Goal: Task Accomplishment & Management: Use online tool/utility

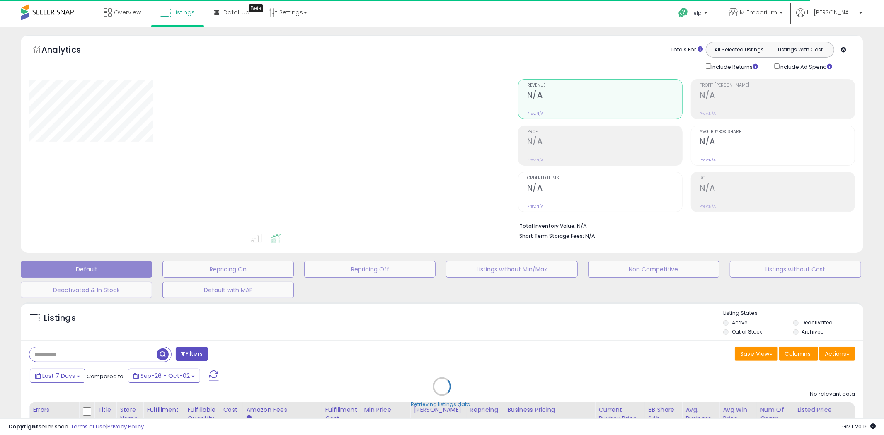
click at [101, 352] on div "Retrieving listings data.." at bounding box center [442, 393] width 855 height 189
click at [102, 355] on div "Retrieving listings data.." at bounding box center [442, 393] width 855 height 189
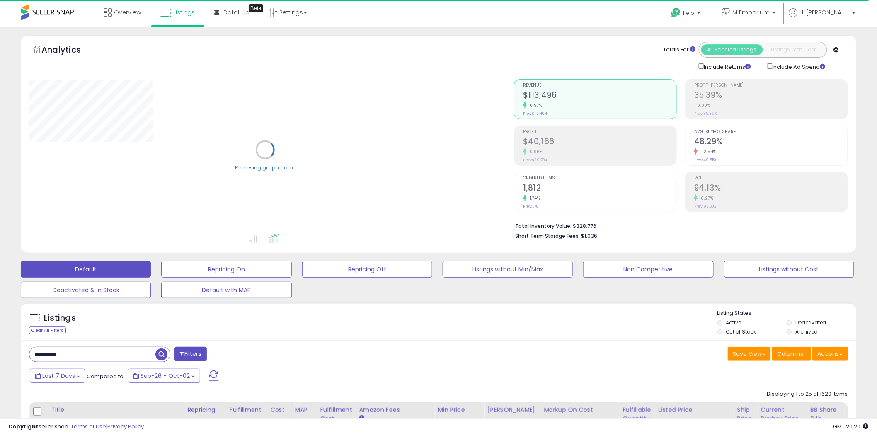
click at [797, 323] on label "Deactivated" at bounding box center [811, 322] width 31 height 7
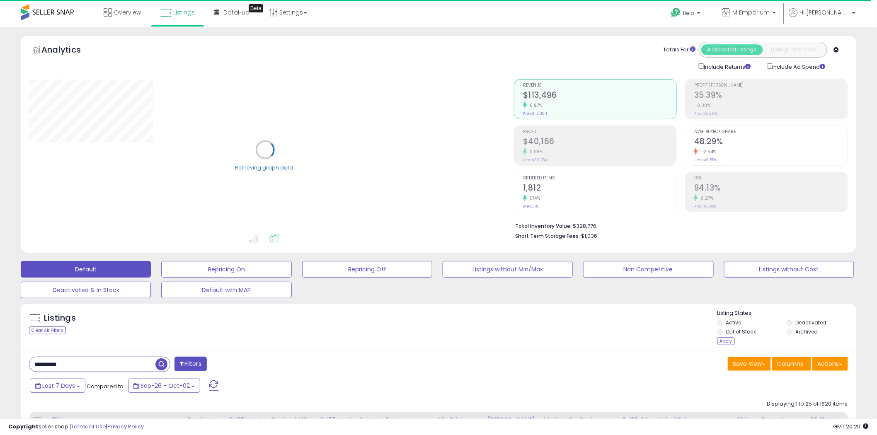
click at [799, 333] on label "Archived" at bounding box center [807, 331] width 22 height 7
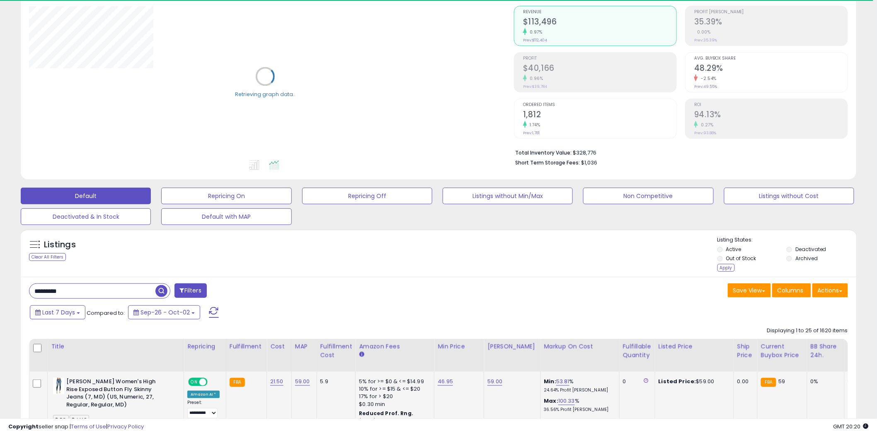
scroll to position [230, 0]
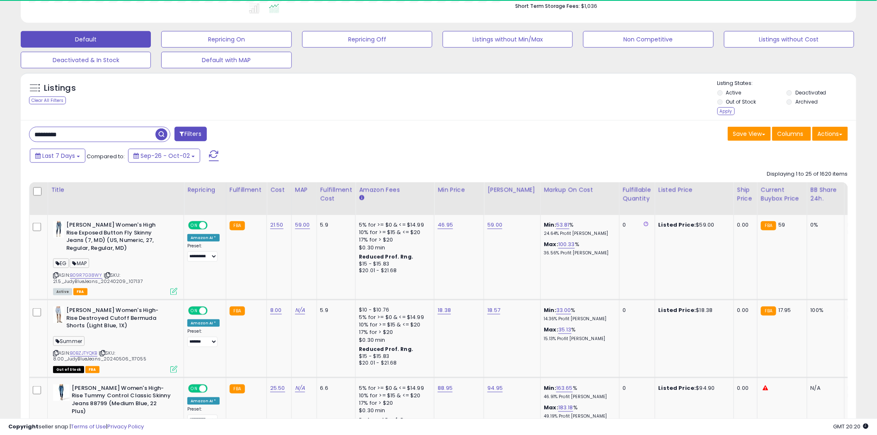
drag, startPoint x: 72, startPoint y: 135, endPoint x: 5, endPoint y: 133, distance: 66.4
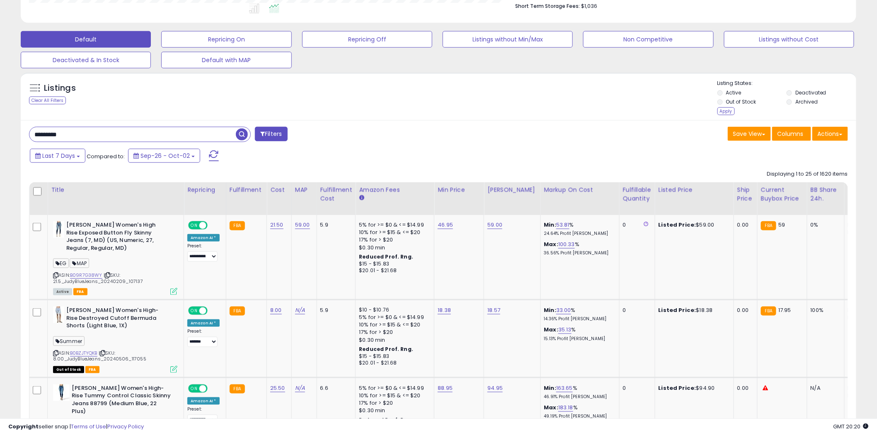
scroll to position [170, 485]
paste input "*"
type input "**********"
click at [241, 131] on span "button" at bounding box center [242, 135] width 12 height 12
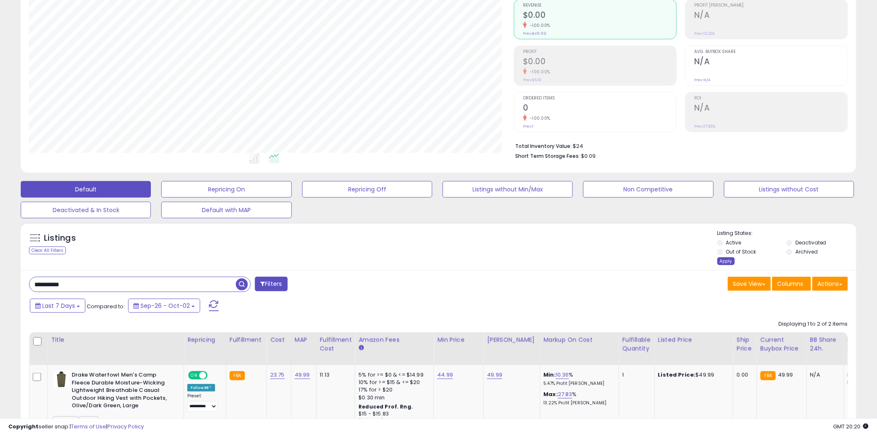
click at [720, 263] on div "Apply" at bounding box center [726, 262] width 17 height 8
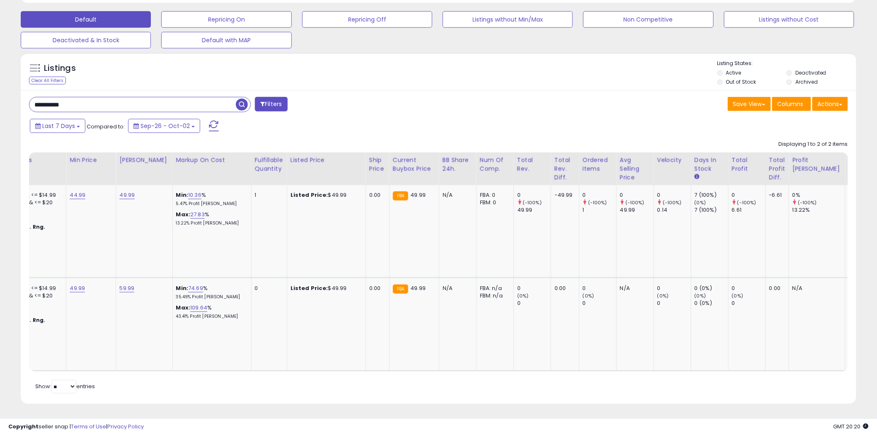
scroll to position [0, 0]
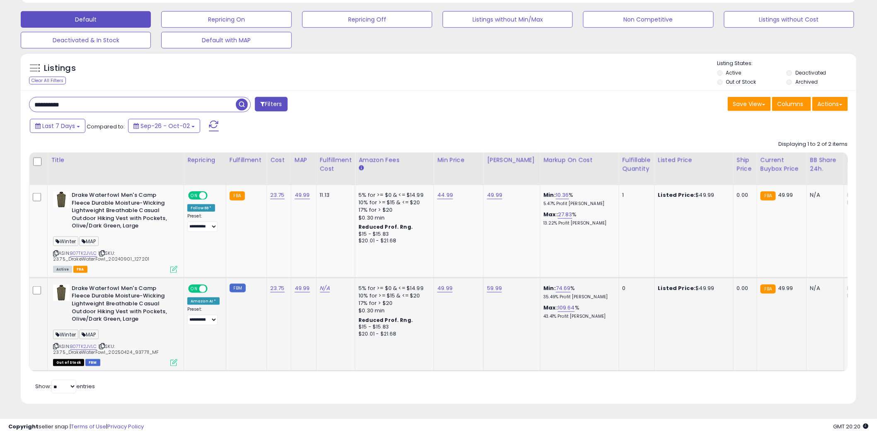
click at [127, 348] on div "ASIN: B07TK2JVLC | SKU: 23.75_DrakeWaterFowl_20250424_937711_MF Out of Stock FBM" at bounding box center [115, 325] width 124 height 81
click at [123, 343] on span "| SKU: 23.75_DrakeWaterFowl_20250424_937711_MF" at bounding box center [106, 349] width 106 height 12
click at [127, 343] on span "| SKU: 23.75_DrakeWaterFowl_20250424_937711_MF" at bounding box center [106, 349] width 106 height 12
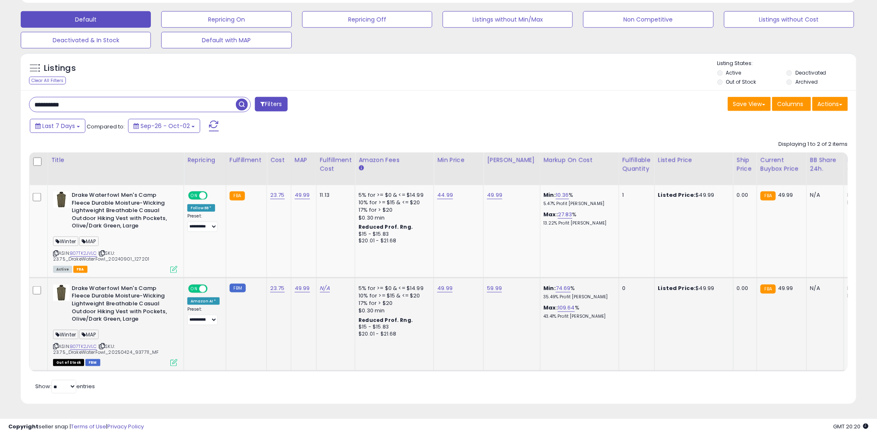
click at [127, 343] on span "| SKU: 23.75_DrakeWaterFowl_20250424_937711_MF" at bounding box center [106, 349] width 106 height 12
click at [129, 378] on div "Retrieving listings data.. Displaying 1 to 2 of 2 items Title Repricing" at bounding box center [438, 266] width 819 height 260
drag, startPoint x: 160, startPoint y: 343, endPoint x: 53, endPoint y: 346, distance: 107.0
click at [53, 346] on div "ASIN: B07TK2JVLC | SKU: 23.75_DrakeWaterFowl_20250424_937711_MF Out of Stock FBM" at bounding box center [115, 325] width 124 height 81
copy span "23.75_DrakeWaterFowl_20250424_937711_MF"
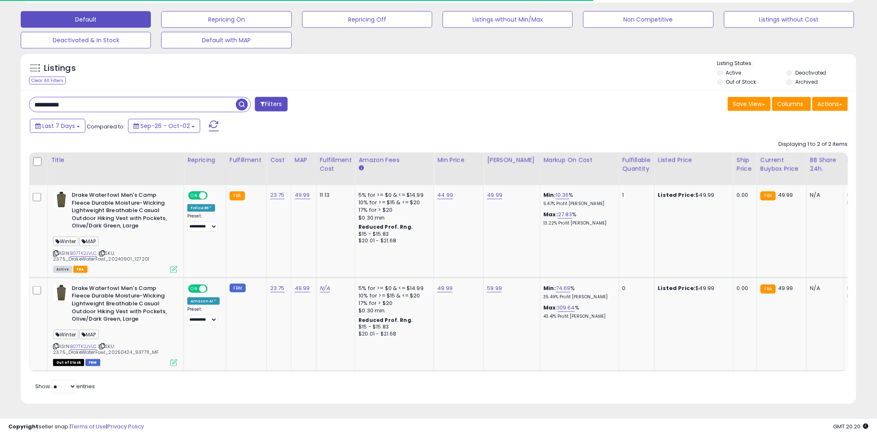
copy span "23.75_DrakeWaterFowl_20250424_937711_MF"
click at [142, 347] on span "| SKU: 23.75_DrakeWaterFowl_20250424_937711_MF" at bounding box center [106, 349] width 106 height 12
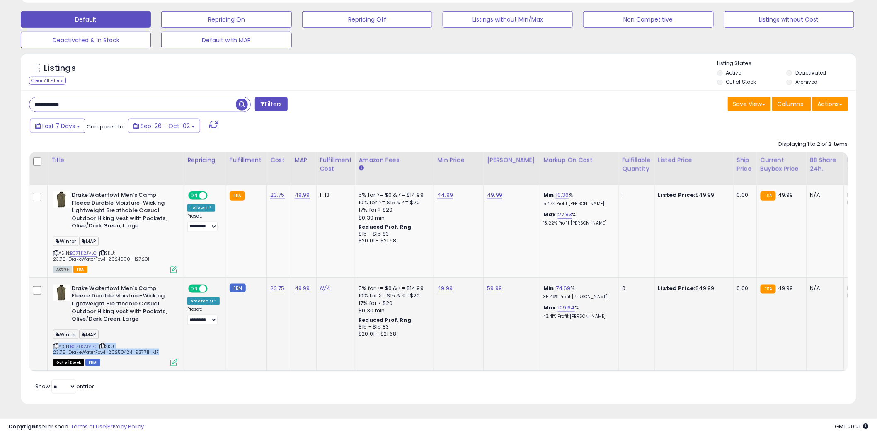
click at [142, 347] on span "| SKU: 23.75_DrakeWaterFowl_20250424_937711_MF" at bounding box center [106, 349] width 106 height 12
click at [154, 345] on span "| SKU: 23.75_DrakeWaterFowl_20250424_937711_MF" at bounding box center [106, 349] width 106 height 12
drag, startPoint x: 156, startPoint y: 345, endPoint x: 51, endPoint y: 343, distance: 105.3
click at [51, 343] on div "Drake Waterfowl Men's Camp Fleece Durable Moisture-Wicking Lightweight Breathab…" at bounding box center [114, 325] width 126 height 81
click at [126, 251] on span "| SKU: 23.75_DrakeWaterFowl_20240901_127201" at bounding box center [101, 256] width 96 height 12
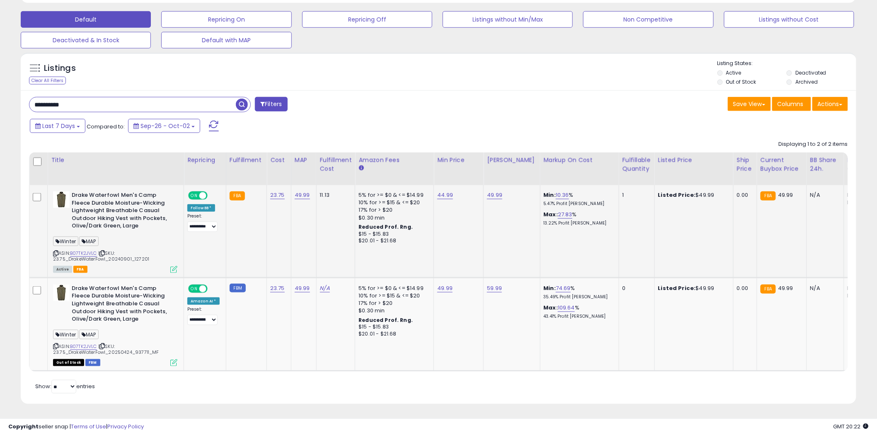
click at [126, 251] on span "| SKU: 23.75_DrakeWaterFowl_20240901_127201" at bounding box center [101, 256] width 96 height 12
click at [136, 255] on span "| SKU: 23.75_DrakeWaterFowl_20240901_127201" at bounding box center [101, 256] width 96 height 12
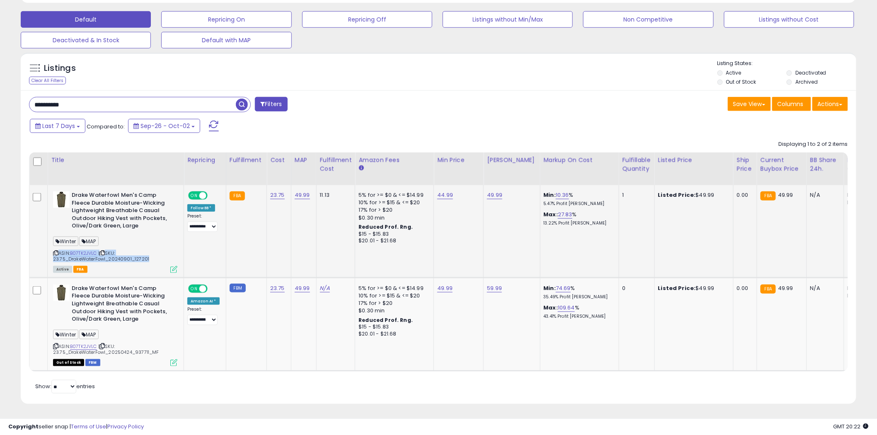
click at [146, 255] on div "ASIN: B07TK2JVLC | SKU: 23.75_DrakeWaterFowl_20240901_127201 Active FBA" at bounding box center [115, 232] width 124 height 81
click at [105, 251] on icon at bounding box center [102, 253] width 5 height 5
click at [105, 344] on icon at bounding box center [102, 346] width 5 height 5
click at [56, 251] on icon at bounding box center [55, 253] width 5 height 5
